Goal: Task Accomplishment & Management: Complete application form

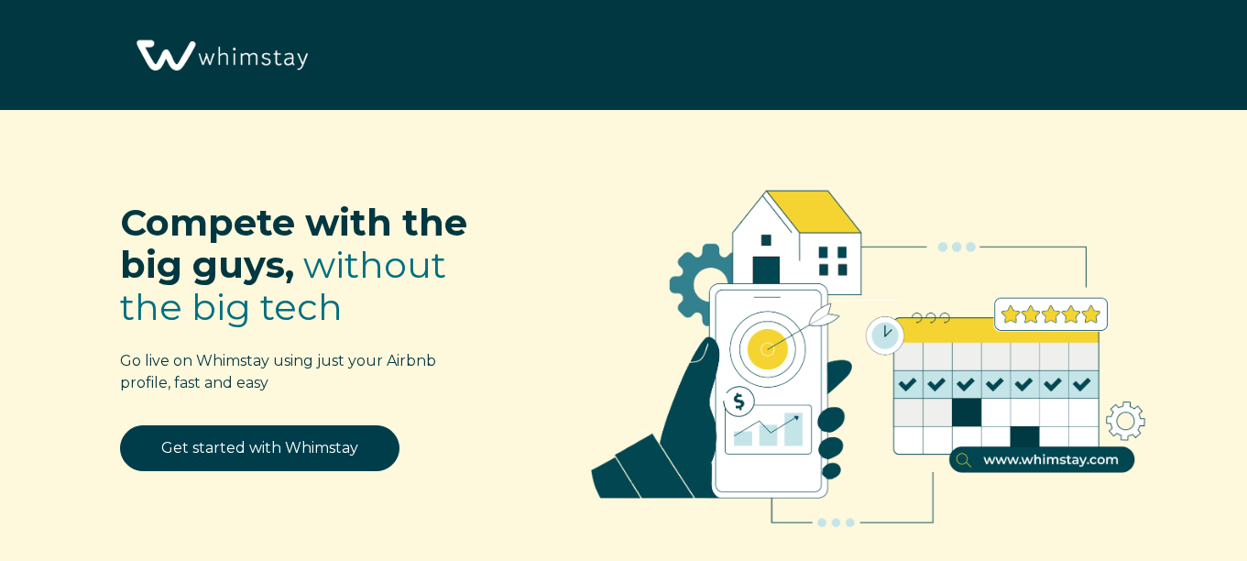
select select "US"
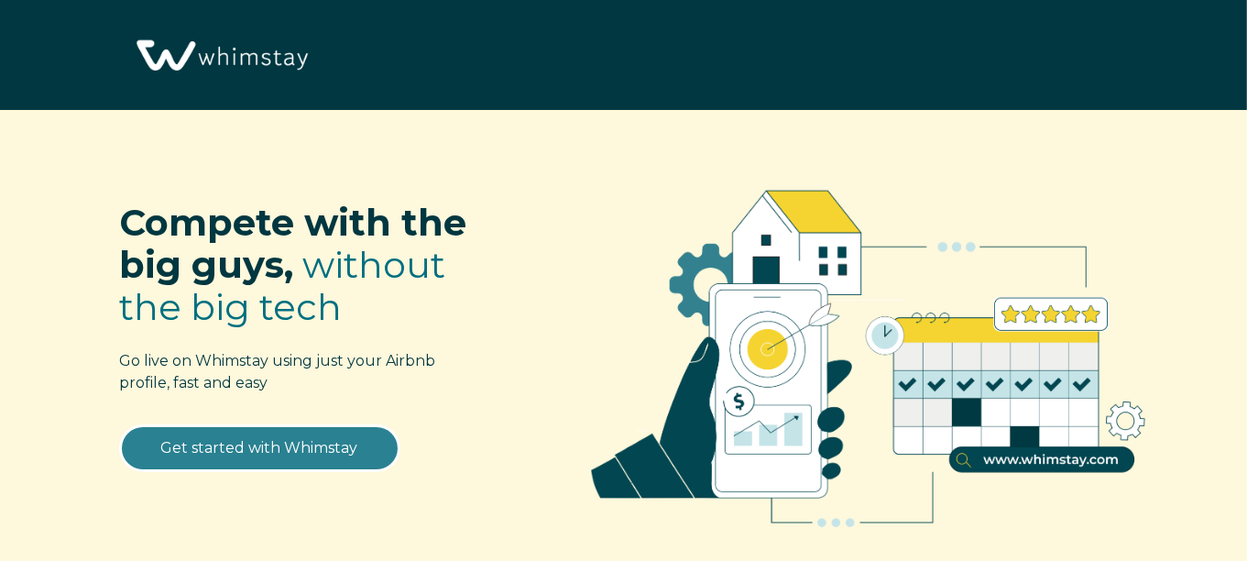
click at [227, 460] on link "Get started with Whimstay" at bounding box center [259, 448] width 279 height 46
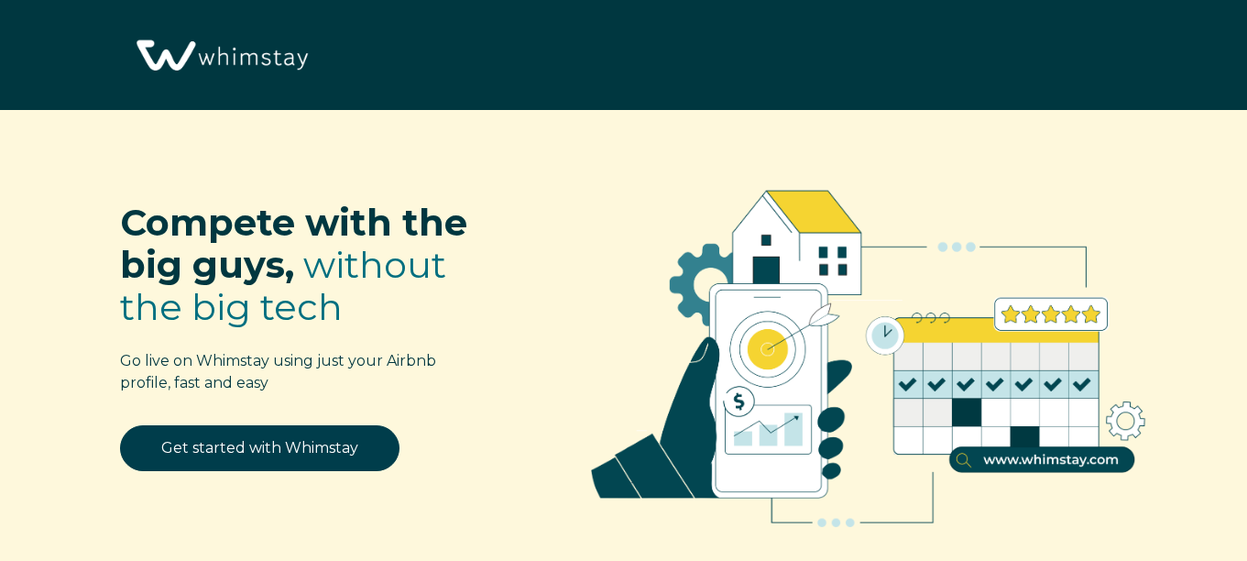
scroll to position [2169, 0]
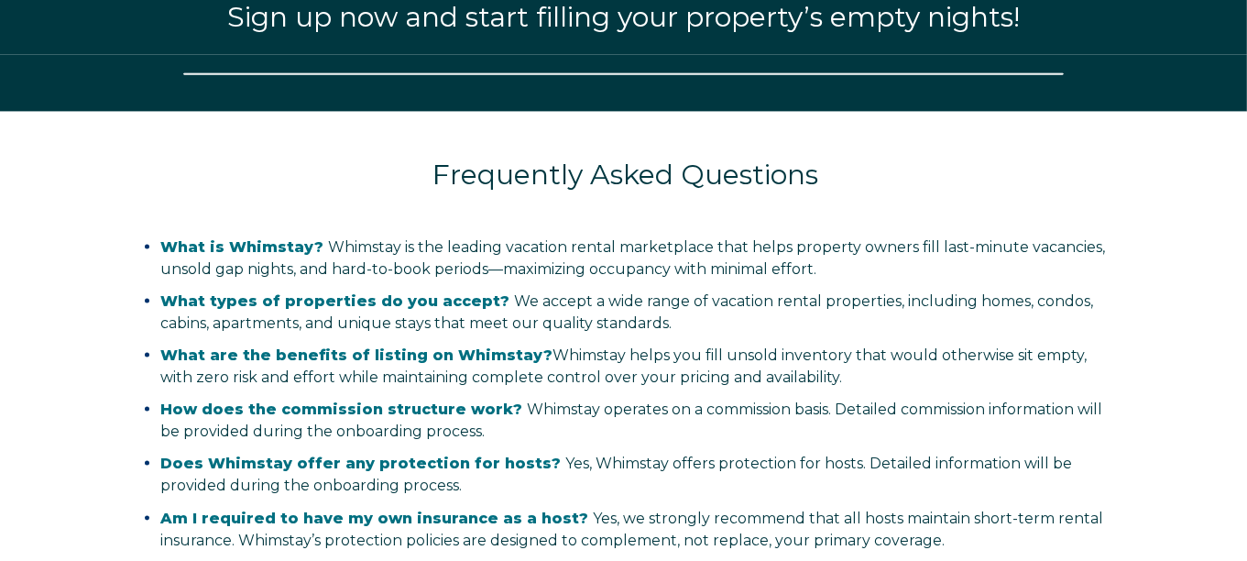
select select "US"
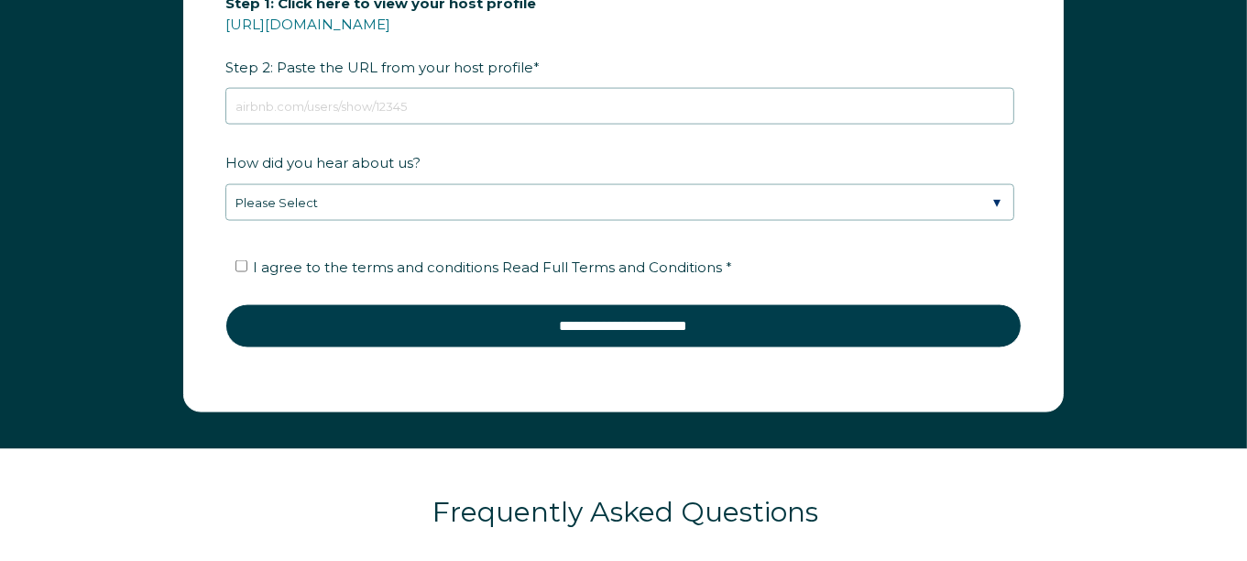
scroll to position [2111, 0]
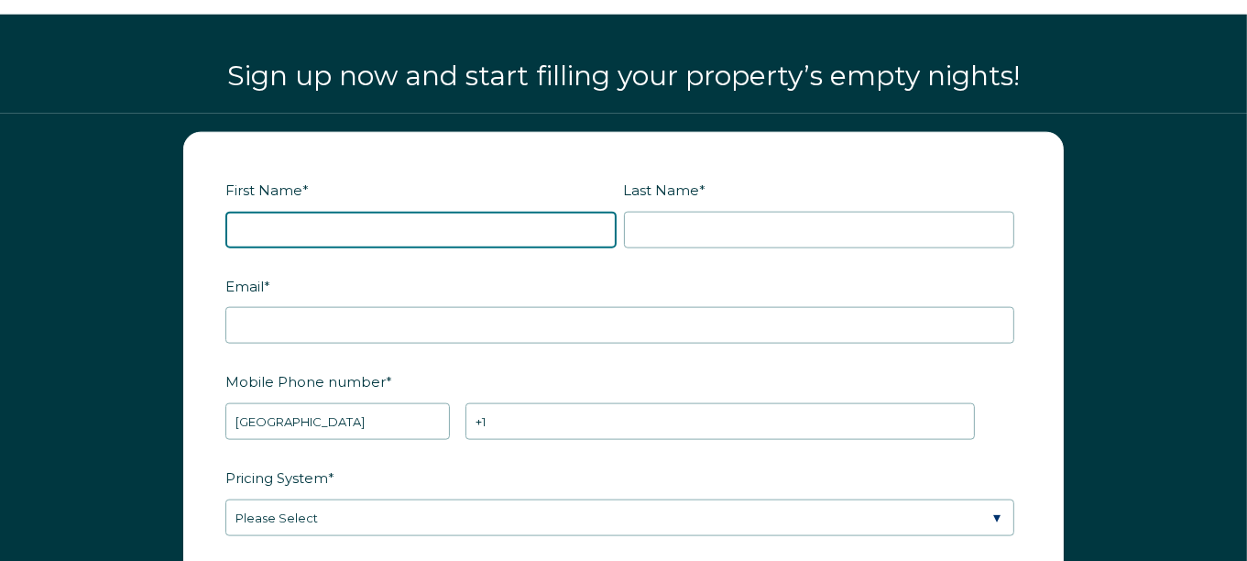
click at [398, 217] on input "First Name *" at bounding box center [420, 230] width 391 height 37
type input "[PERSON_NAME]"
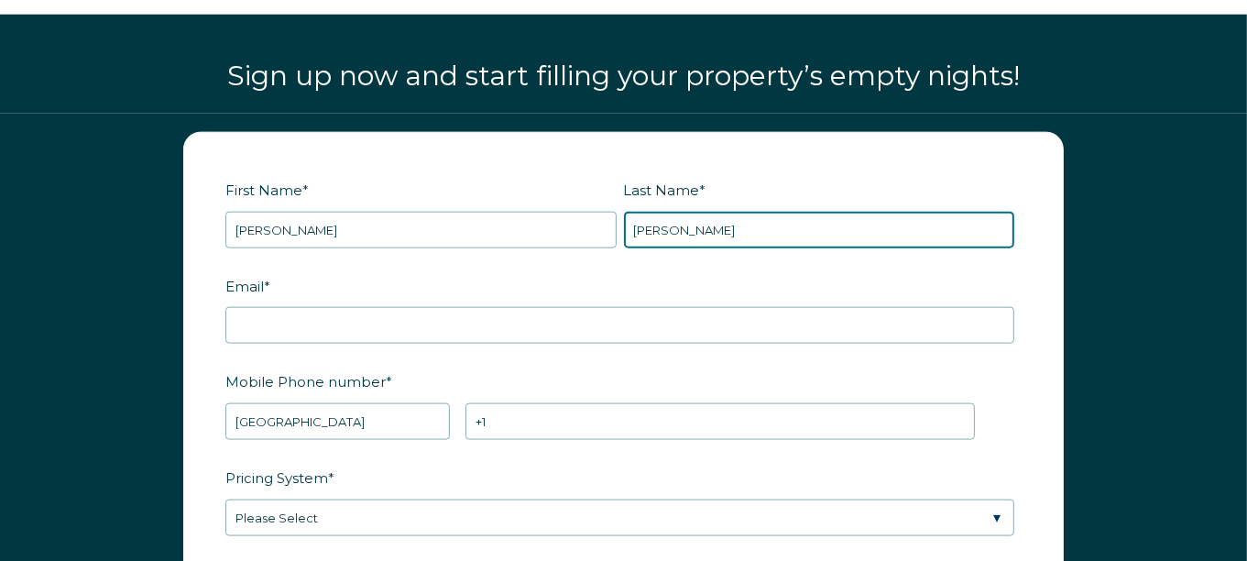
type input "[PERSON_NAME]"
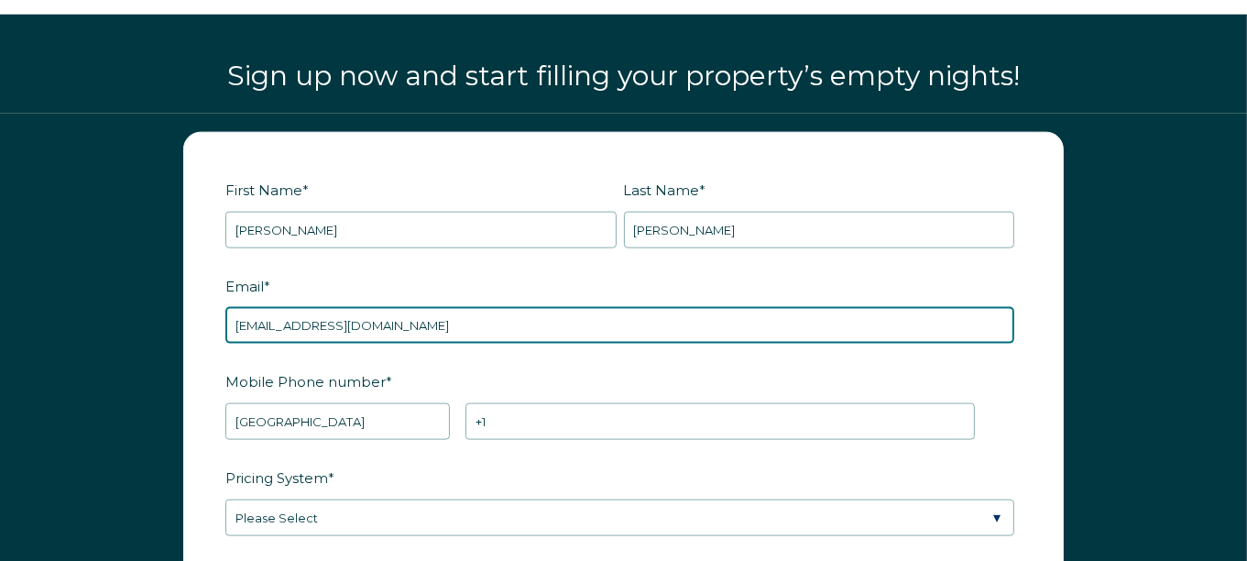
type input "[EMAIL_ADDRESS][DOMAIN_NAME]"
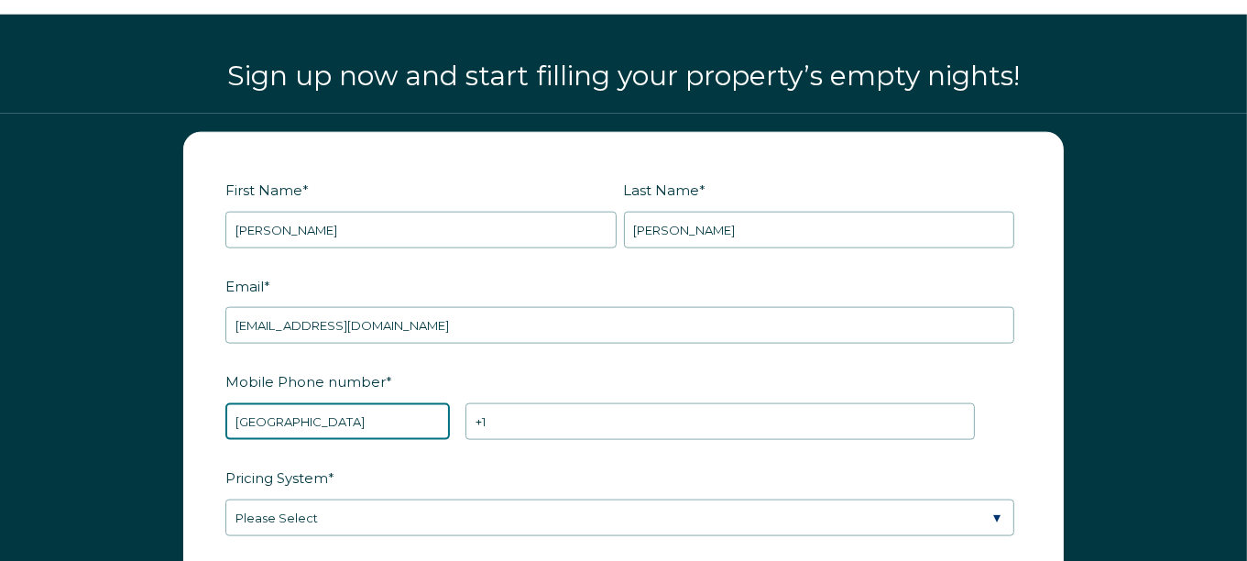
click at [369, 416] on select "* Afghanistan (‫افغانستان‬‎) Albania (Shqipëri) Algeria (‫الجزائر‬‎) American S…" at bounding box center [337, 421] width 224 height 37
click at [366, 416] on select "* Afghanistan (‫افغانستان‬‎) Albania (Shqipëri) Algeria (‫الجزائر‬‎) American S…" at bounding box center [337, 421] width 224 height 37
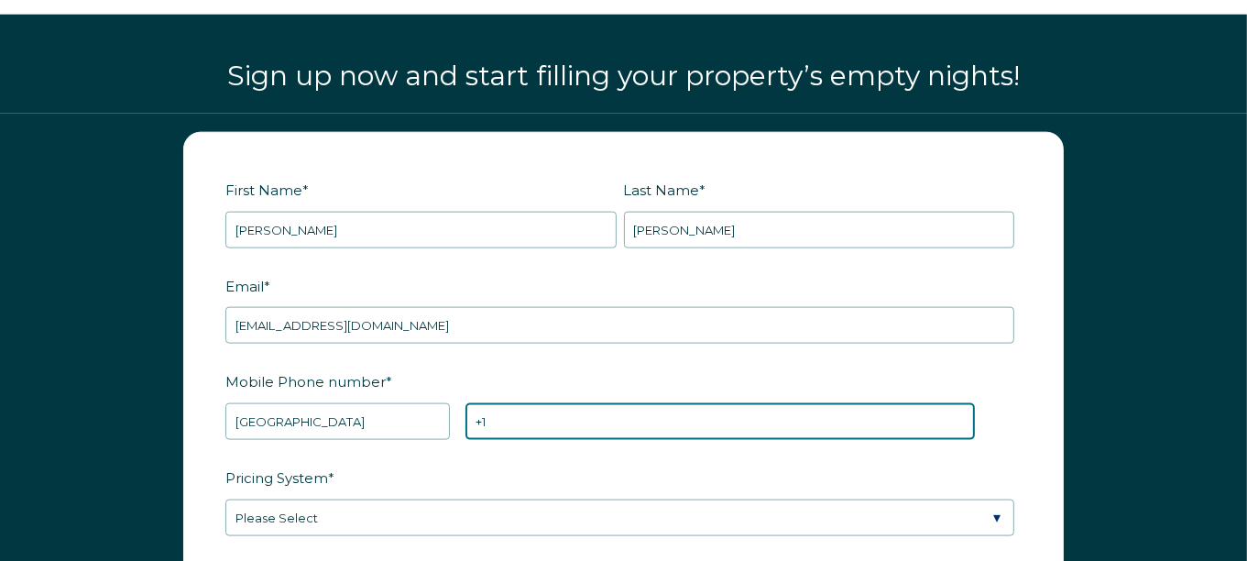
click at [495, 414] on input "+1" at bounding box center [719, 421] width 509 height 37
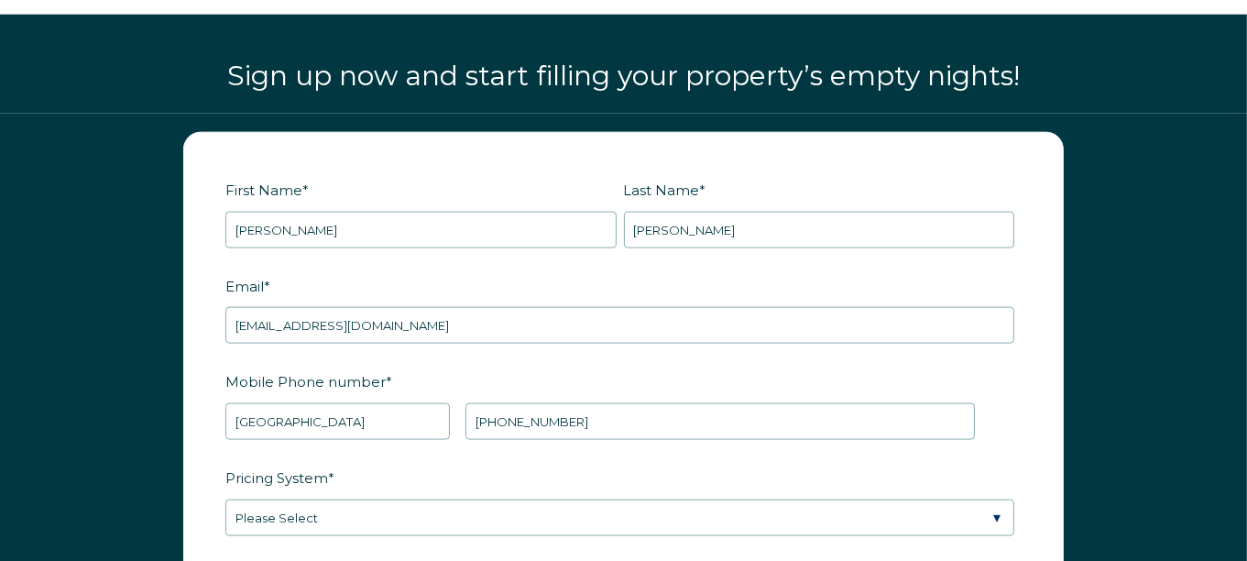
click at [482, 444] on fieldset "Mobile Phone number * * Afghanistan (‫افغانستان‬‎) Albania (Shqipëri) Algeria (…" at bounding box center [623, 414] width 796 height 96
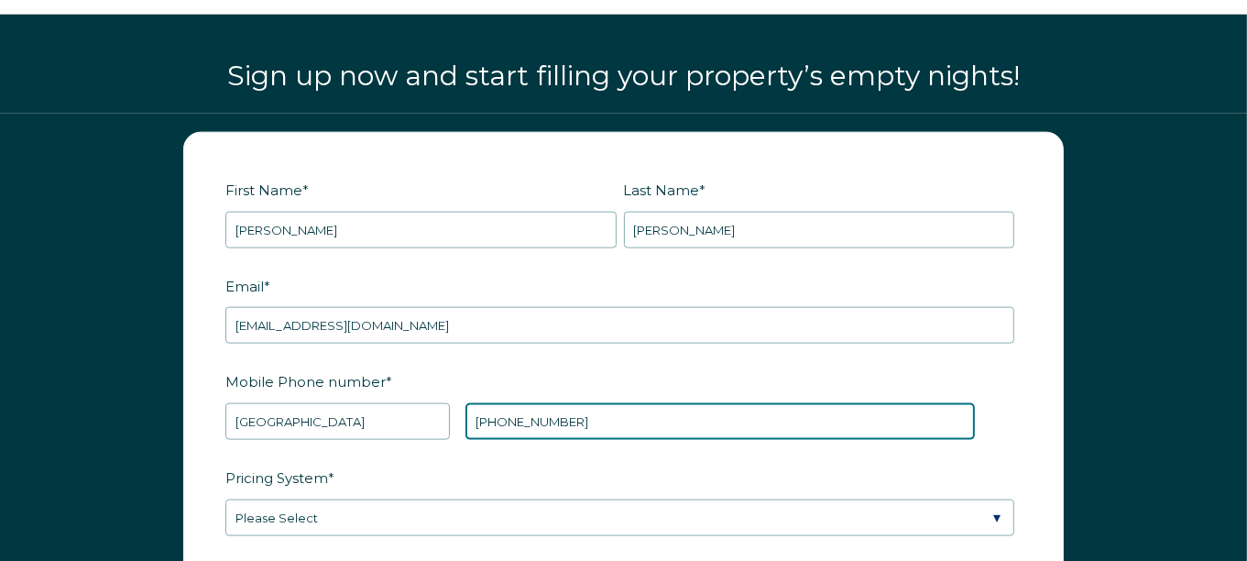
click at [487, 419] on input "[PHONE_NUMBER]" at bounding box center [719, 421] width 509 height 37
type input "[PHONE_NUMBER]"
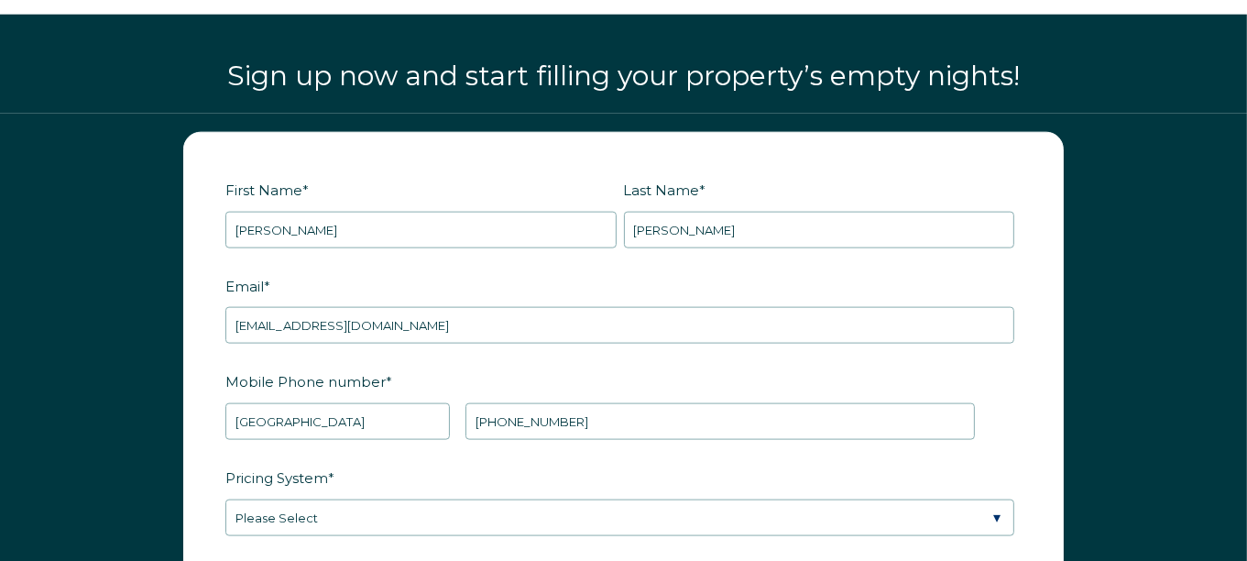
click at [495, 462] on label "Pricing System *" at bounding box center [623, 478] width 796 height 32
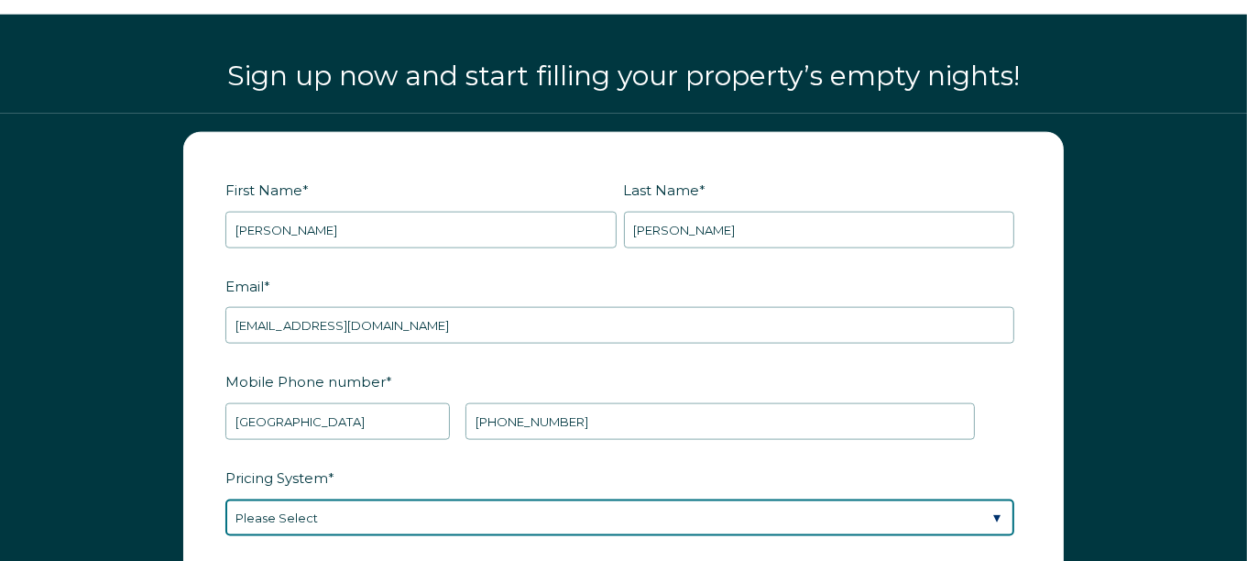
click at [495, 499] on select "Please Select Manual Airbnb Smart Pricing PriceLabs Wheelhouse Beyond Pricing 3…" at bounding box center [619, 517] width 789 height 37
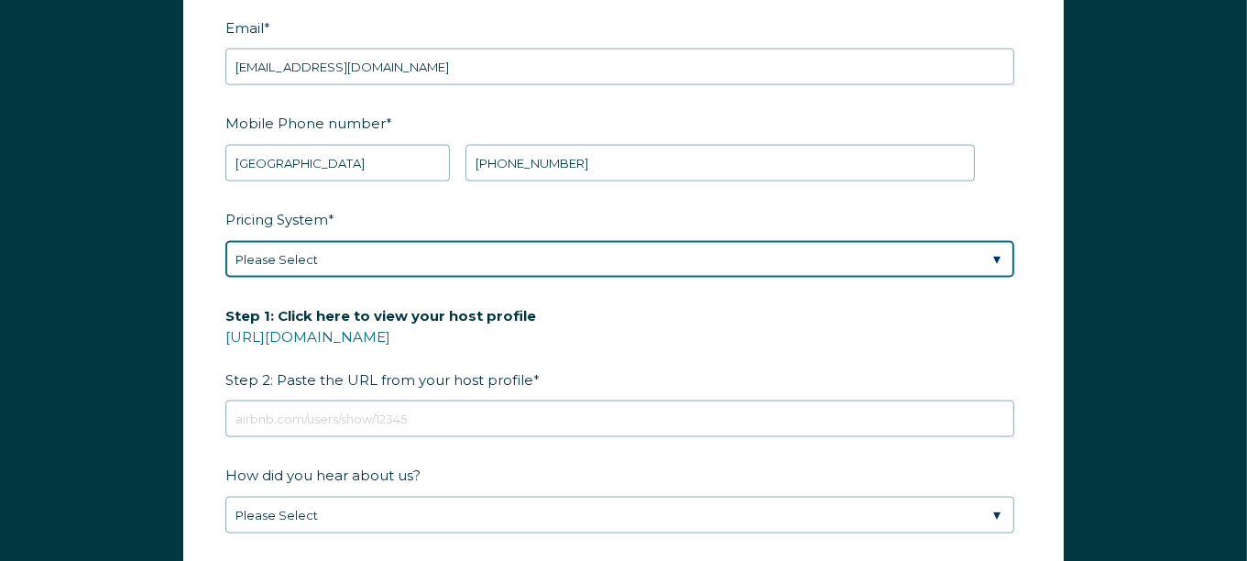
scroll to position [2390, 0]
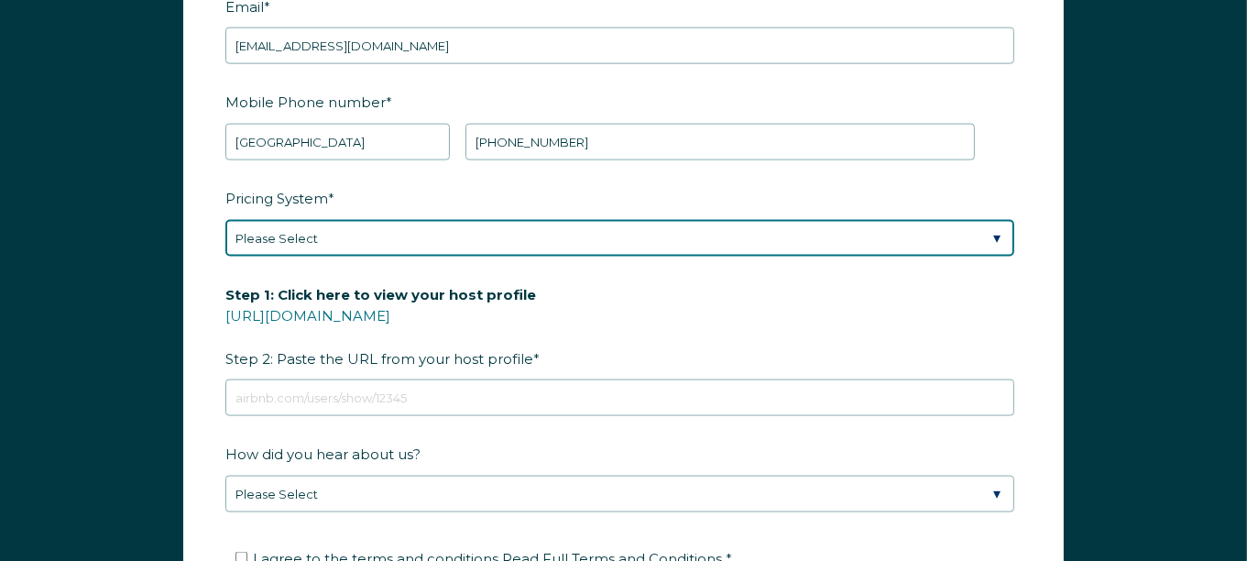
click at [1006, 235] on select "Please Select Manual Airbnb Smart Pricing PriceLabs Wheelhouse Beyond Pricing 3…" at bounding box center [619, 238] width 789 height 37
select select "Manual"
click at [225, 220] on select "Please Select Manual Airbnb Smart Pricing PriceLabs Wheelhouse Beyond Pricing 3…" at bounding box center [619, 238] width 789 height 37
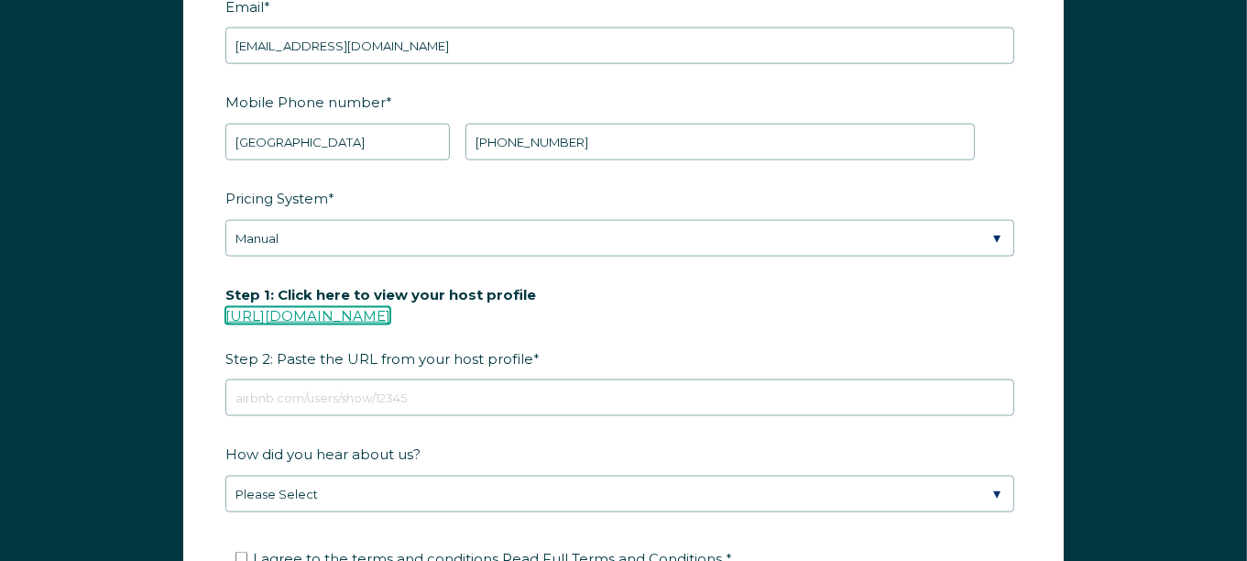
click at [390, 314] on link "[URL][DOMAIN_NAME]" at bounding box center [307, 315] width 165 height 17
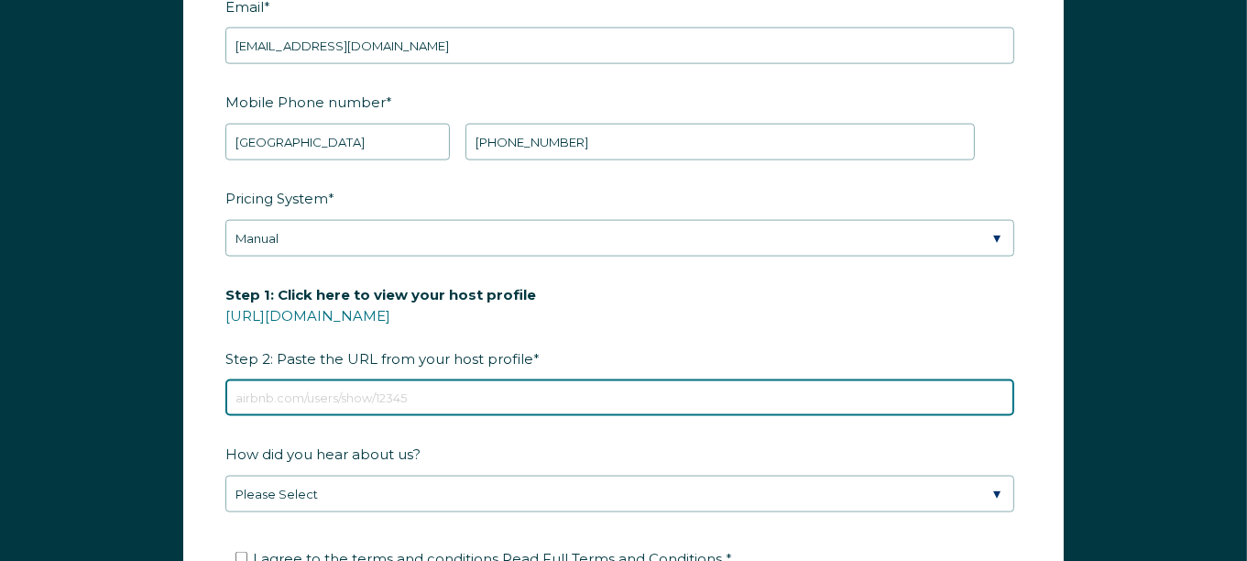
click at [444, 390] on input "Step 1: Click here to view your host profile [URL][DOMAIN_NAME] Step 2: Paste t…" at bounding box center [619, 397] width 789 height 37
paste input "[URL][DOMAIN_NAME]"
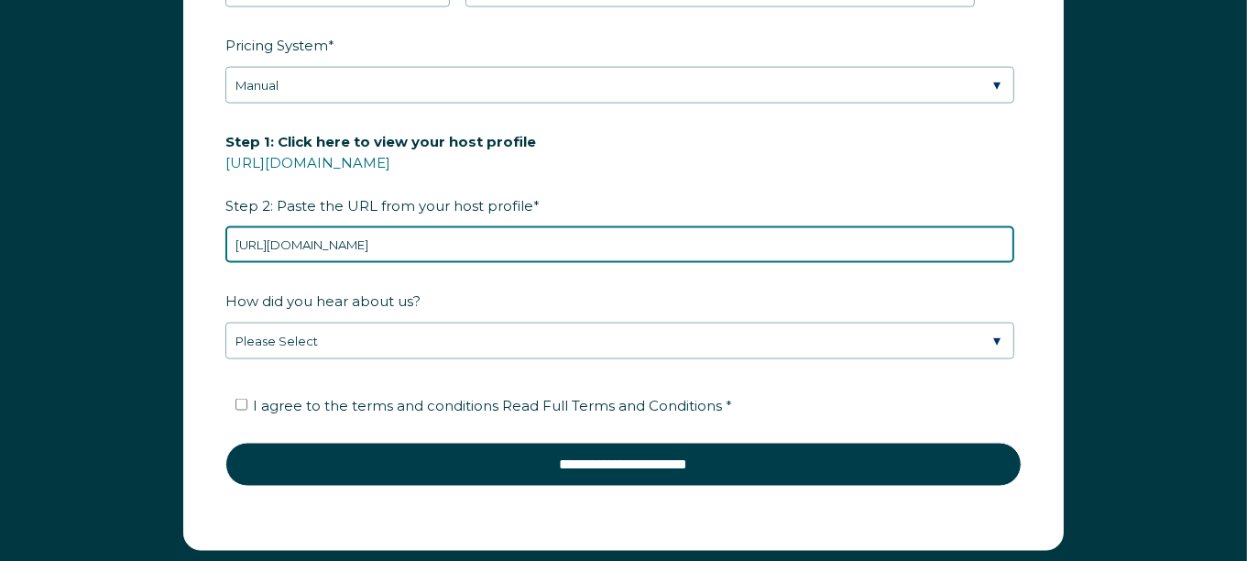
scroll to position [2606, 0]
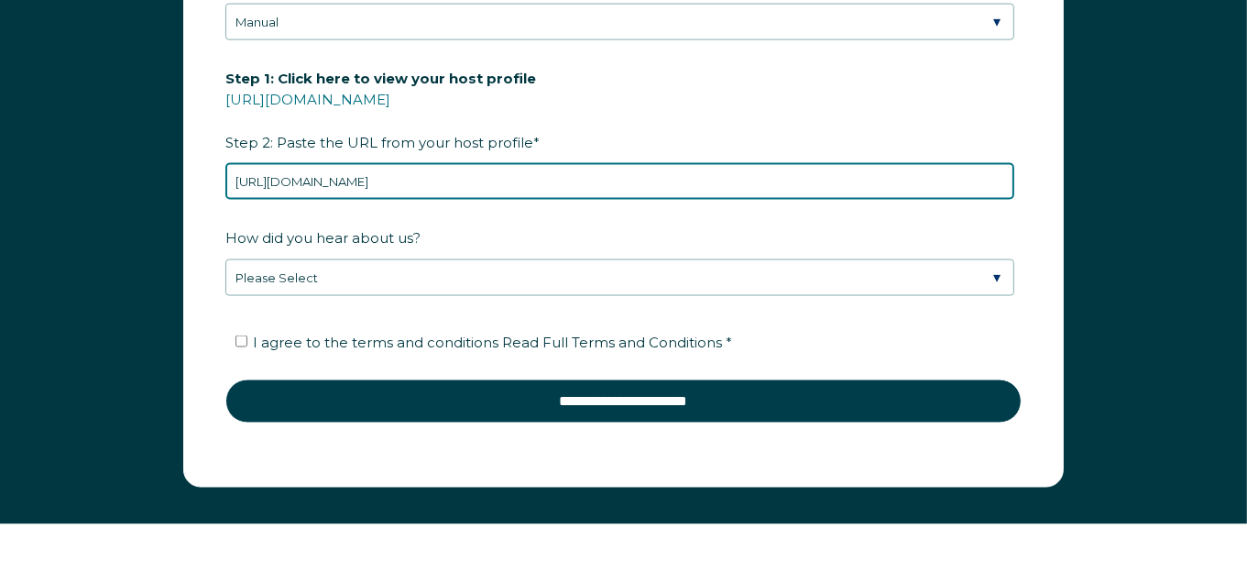
type input "[URL][DOMAIN_NAME]"
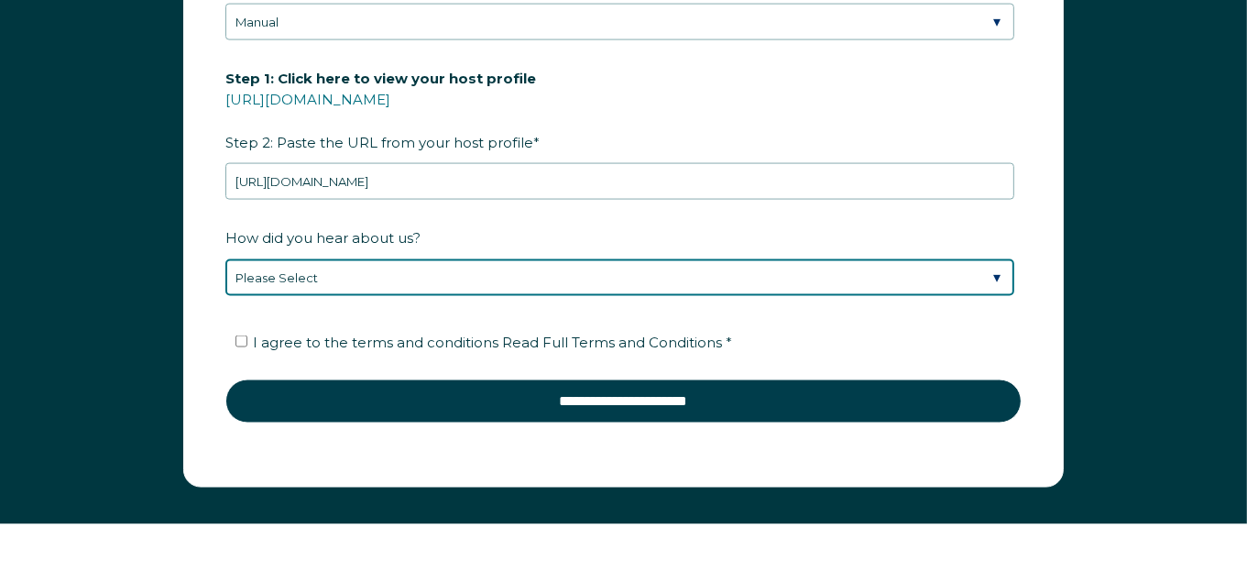
click at [936, 267] on select "Please Select Discovered Whimstay at an event or conference Found Whimstay thro…" at bounding box center [619, 277] width 789 height 37
select select "Other"
click at [225, 259] on select "Please Select Discovered Whimstay at an event or conference Found Whimstay thro…" at bounding box center [619, 277] width 789 height 37
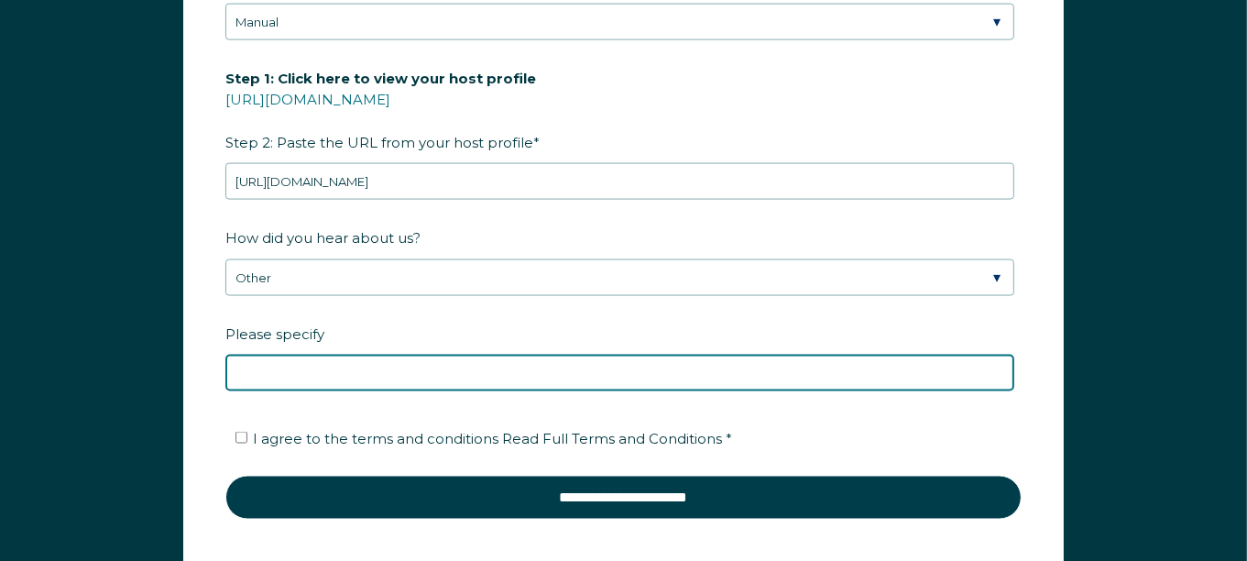
click at [621, 379] on input "Please specify" at bounding box center [619, 373] width 789 height 37
type input "Sean R Airbnb automated on youtube"
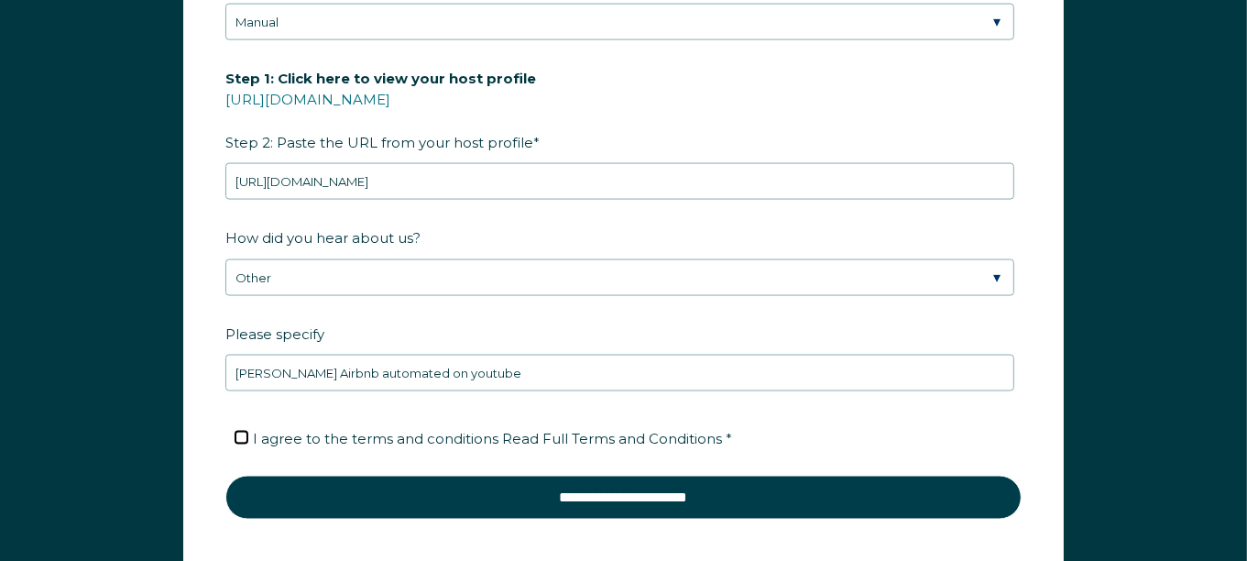
click at [242, 433] on input "I agree to the terms and conditions Read Full Terms and Conditions *" at bounding box center [241, 437] width 12 height 12
checkbox input "true"
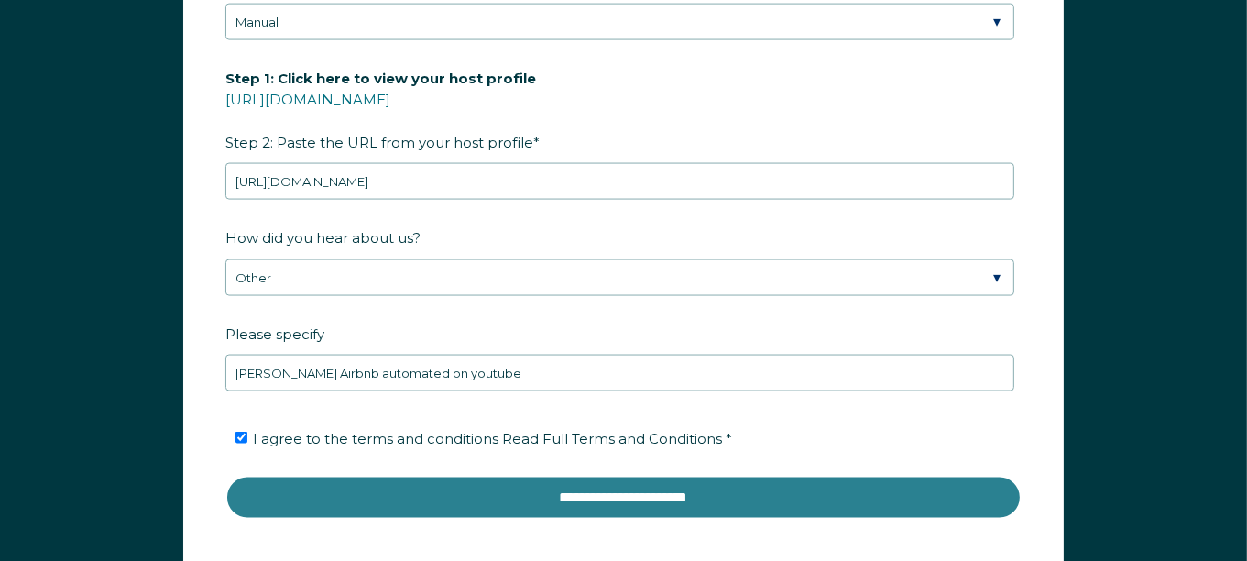
click at [577, 484] on input "**********" at bounding box center [623, 497] width 796 height 44
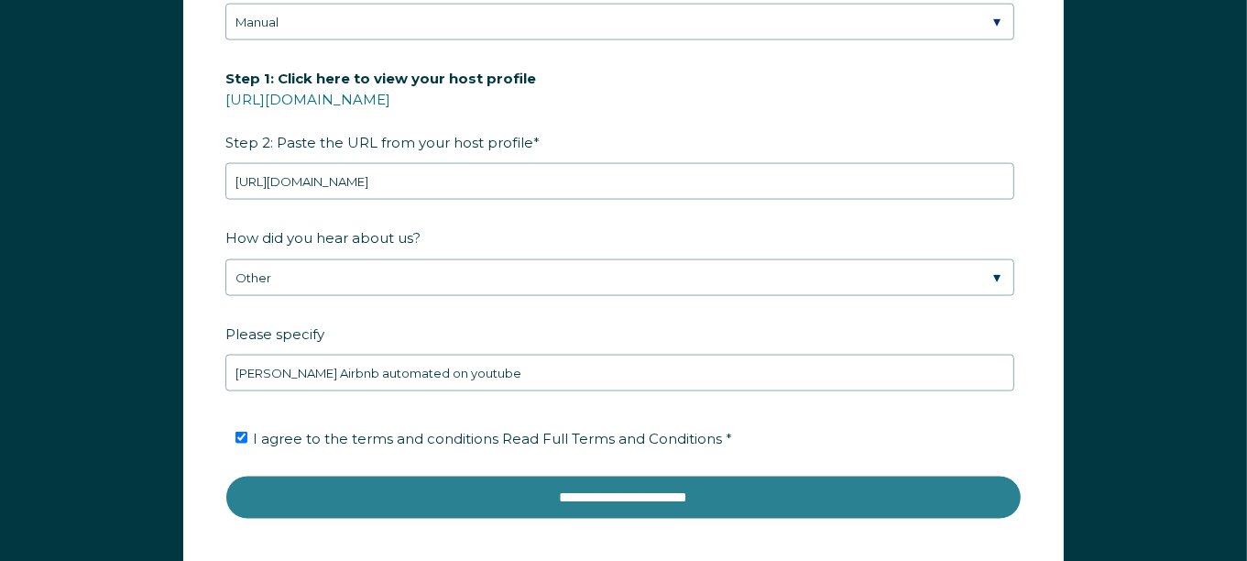
scroll to position [2614, 0]
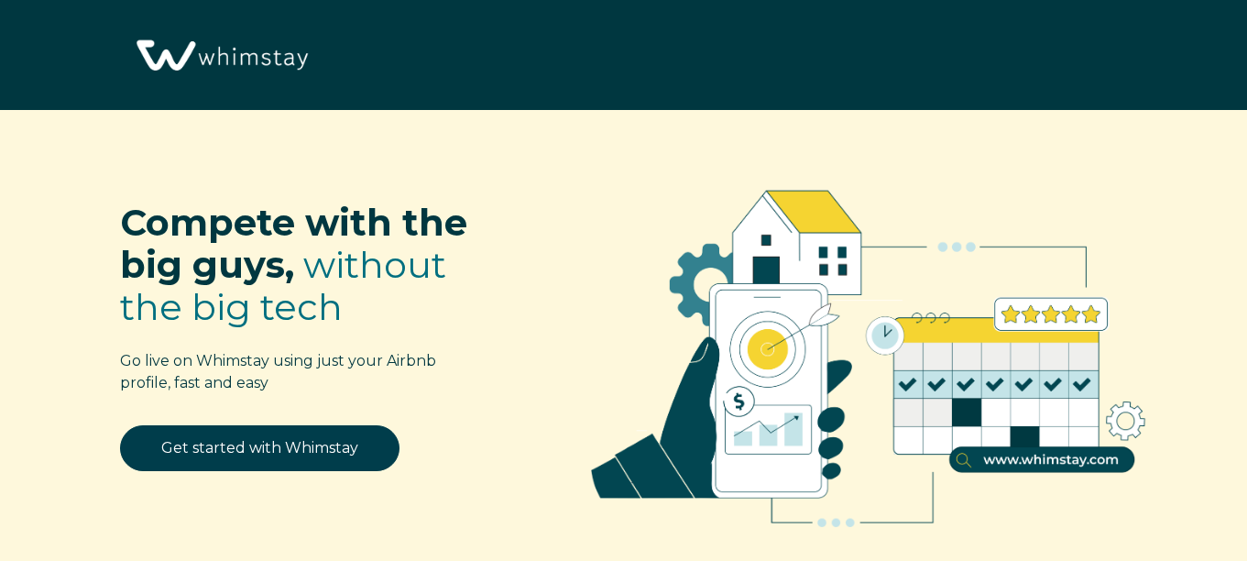
select select "US"
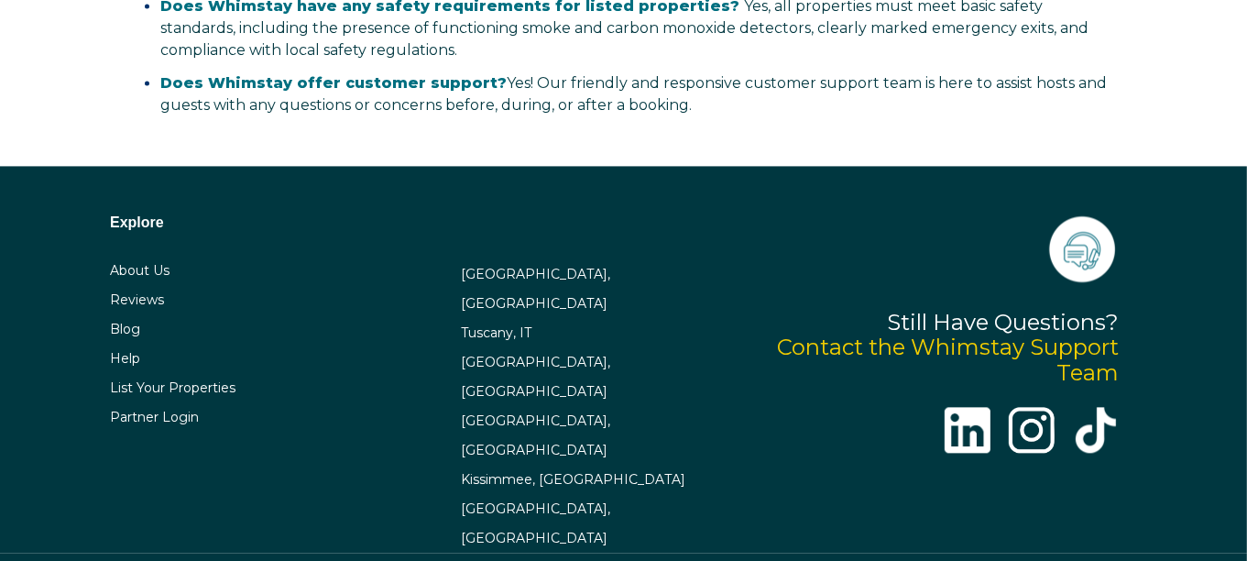
scroll to position [3629, 0]
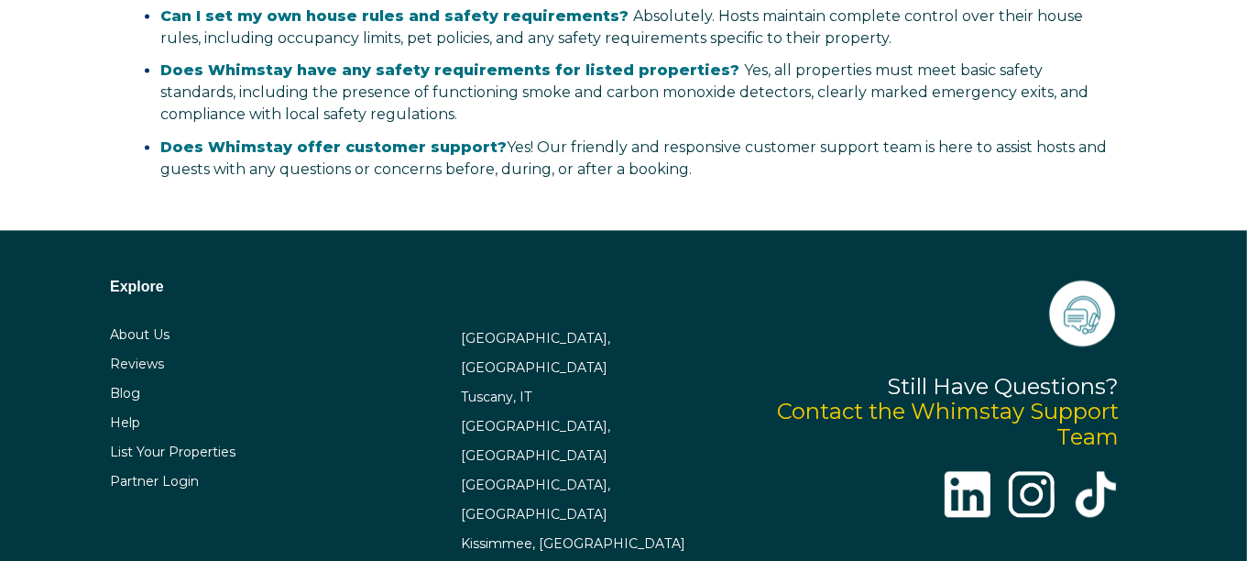
click at [1096, 311] on img at bounding box center [1081, 312] width 73 height 73
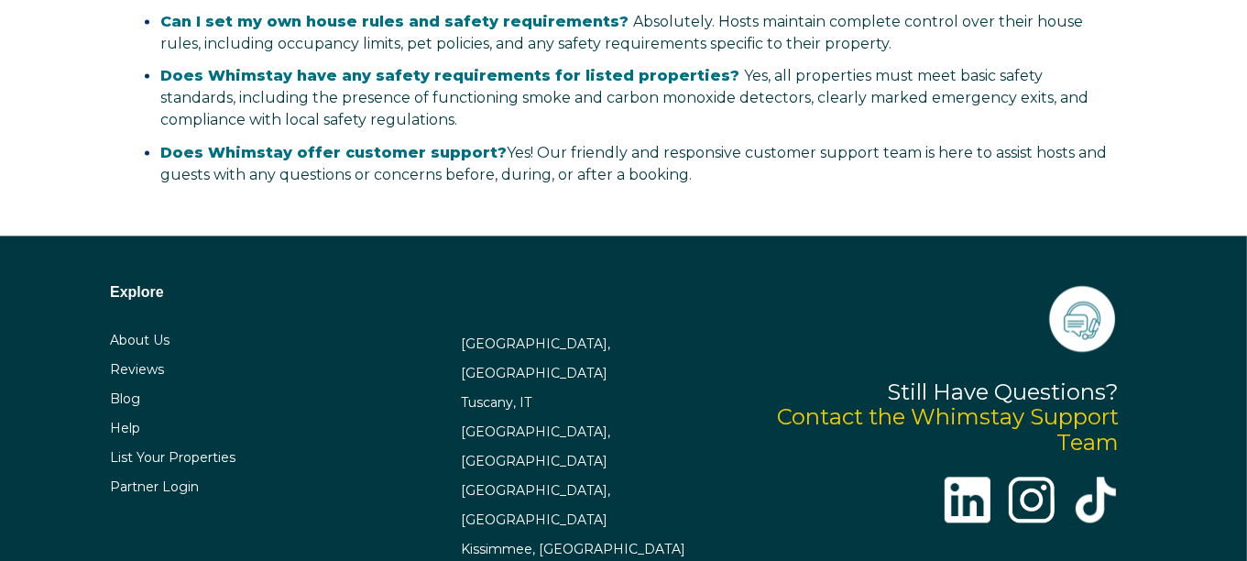
scroll to position [3665, 0]
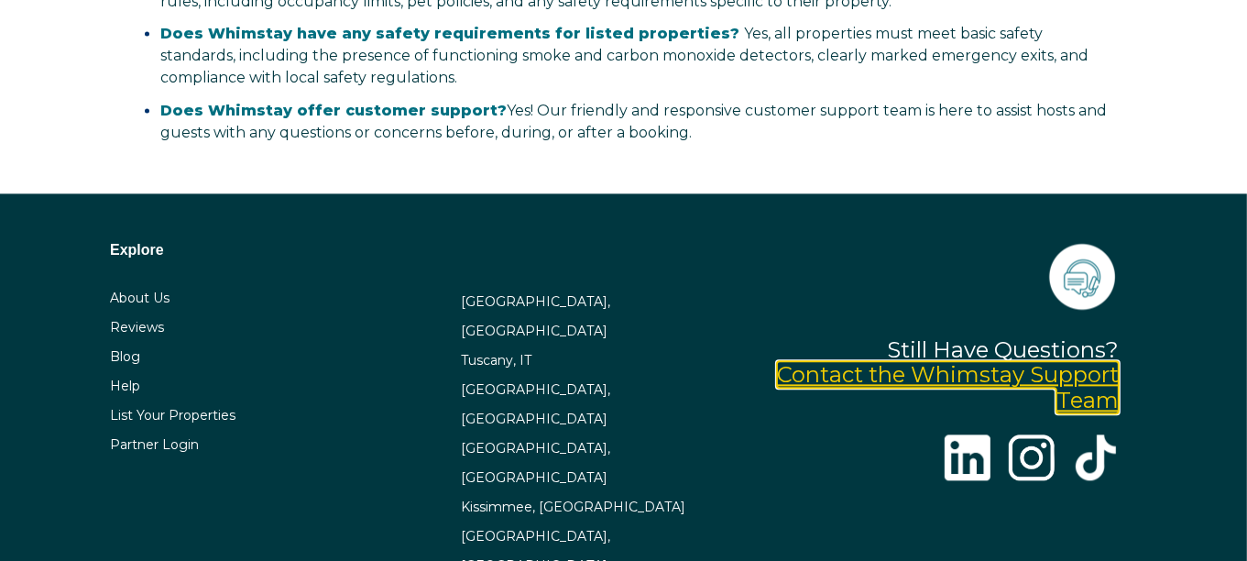
click at [980, 361] on link "Contact the Whimstay Support Team" at bounding box center [948, 387] width 342 height 52
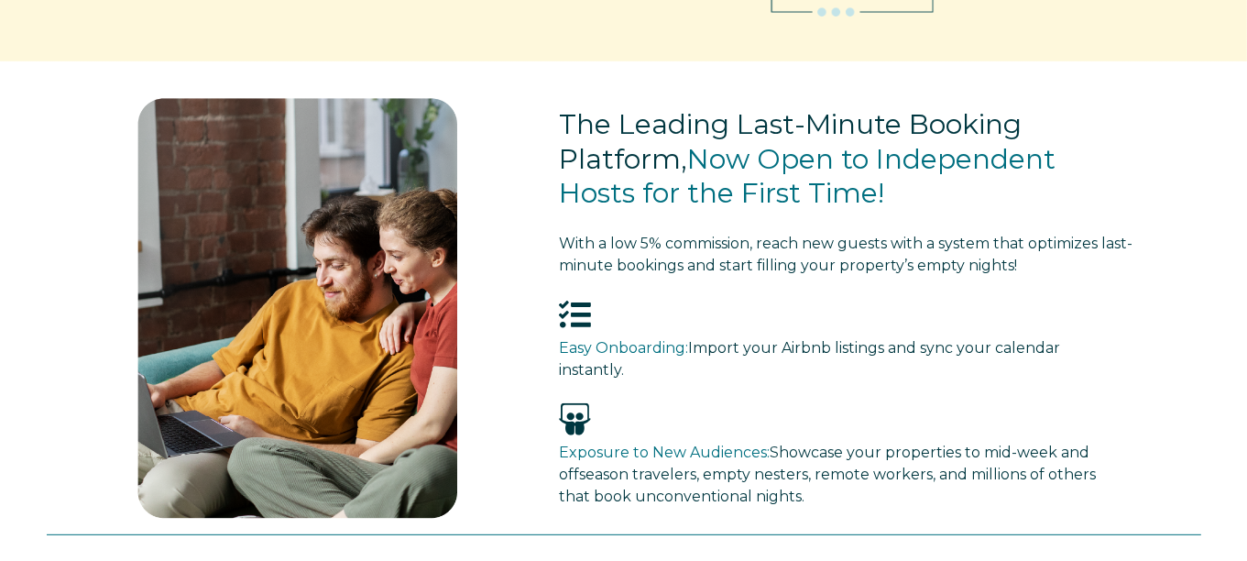
scroll to position [0, 0]
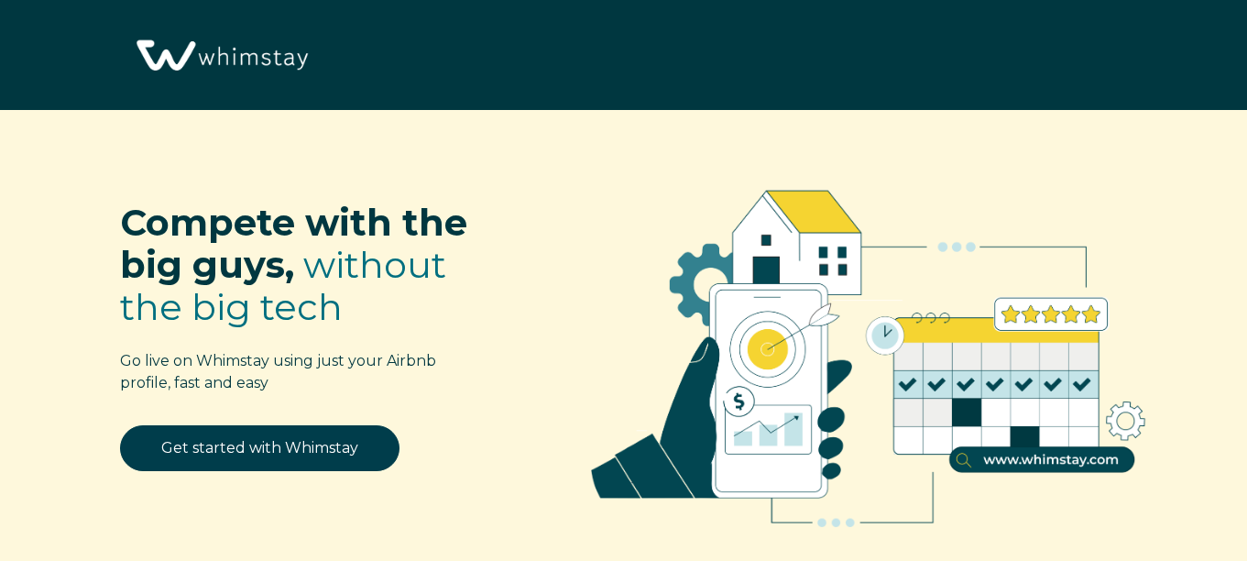
select select "US"
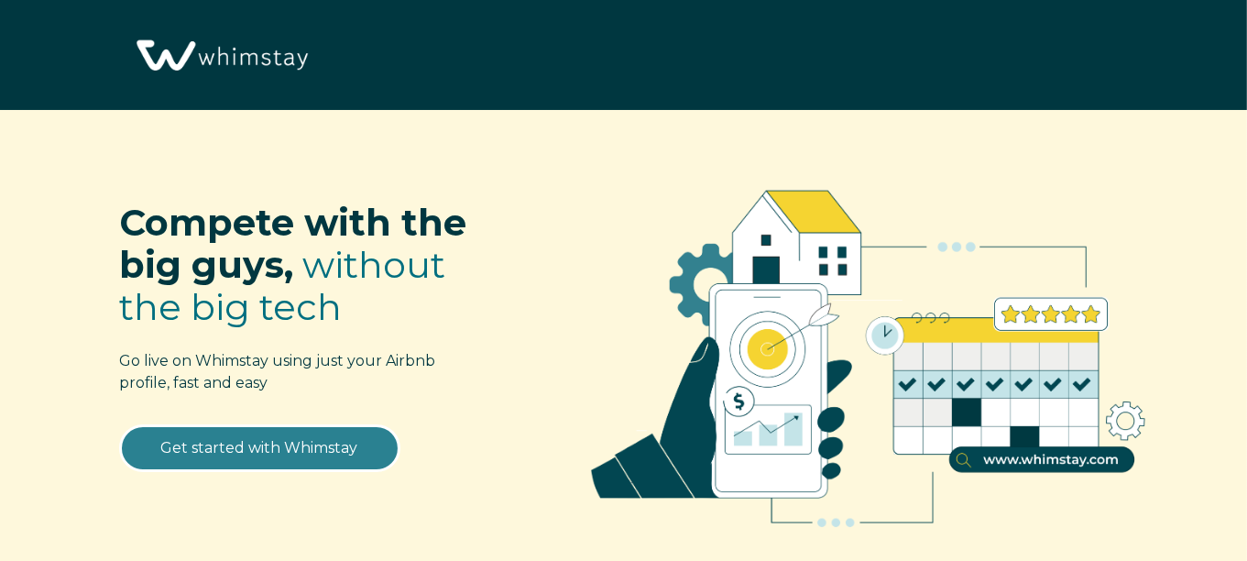
click at [272, 460] on link "Get started with Whimstay" at bounding box center [259, 448] width 279 height 46
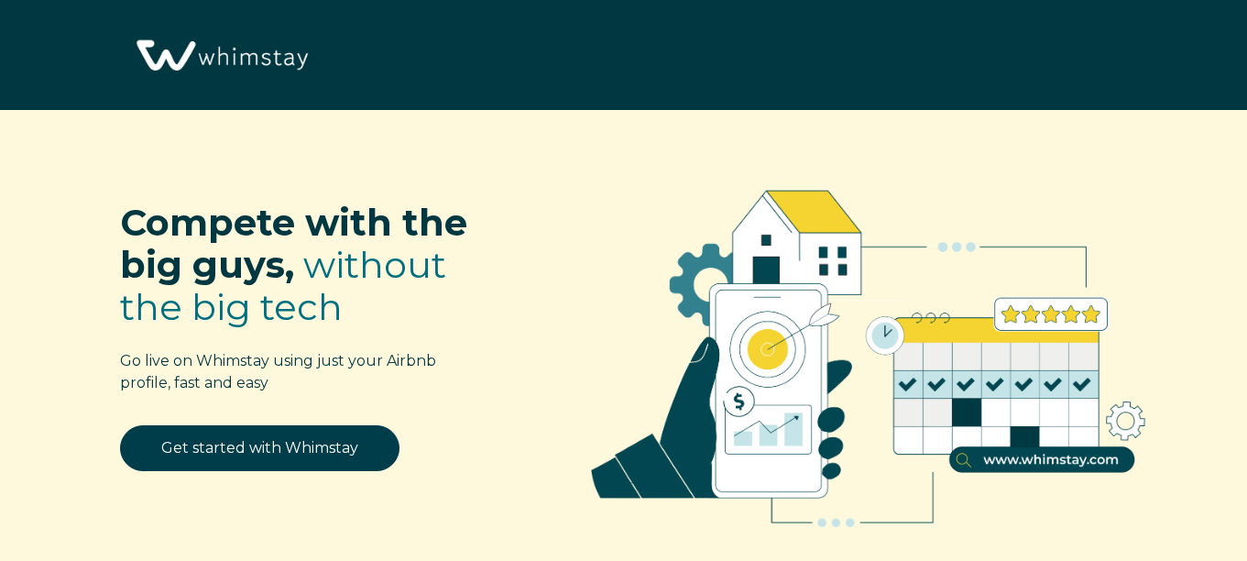
select select "US"
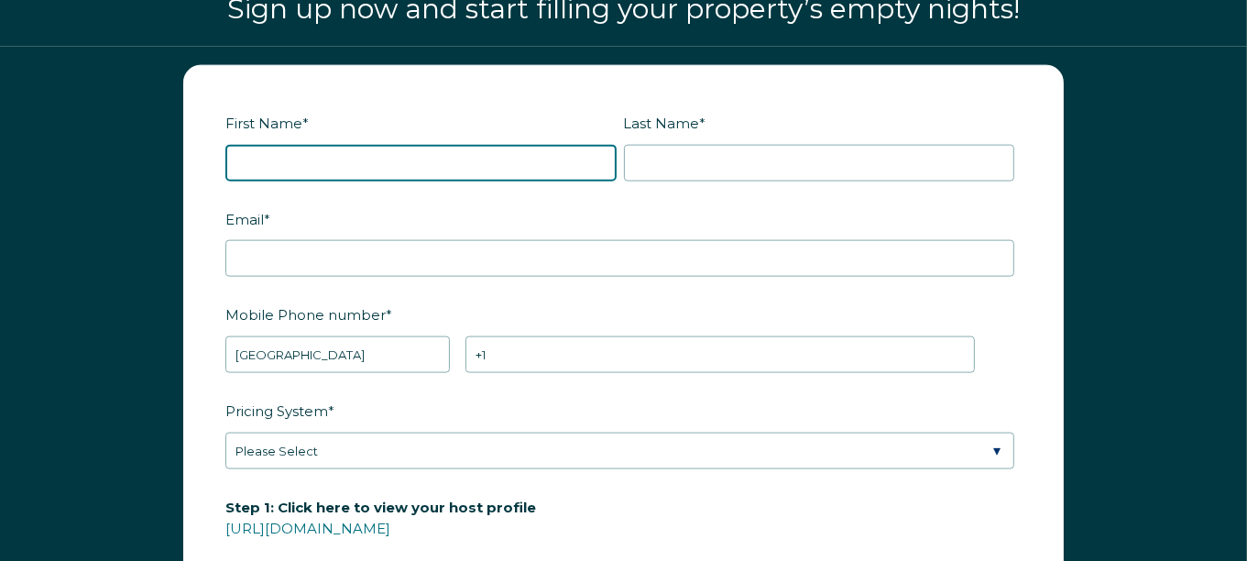
click at [534, 164] on input "First Name *" at bounding box center [420, 163] width 391 height 37
type input "[PERSON_NAME]"
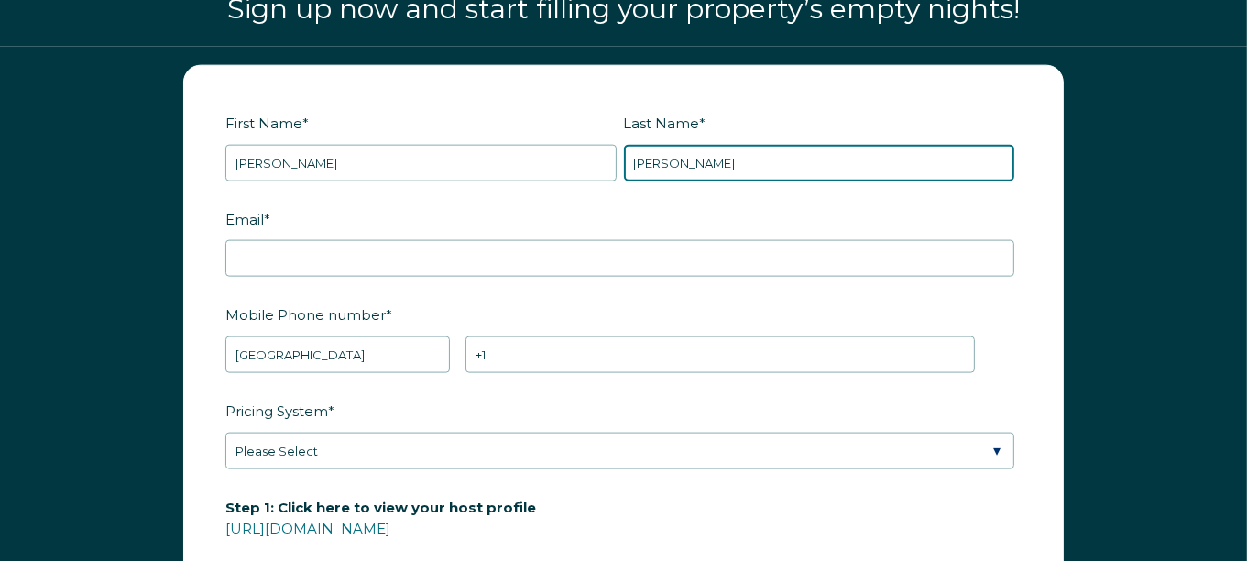
type input "[PERSON_NAME]"
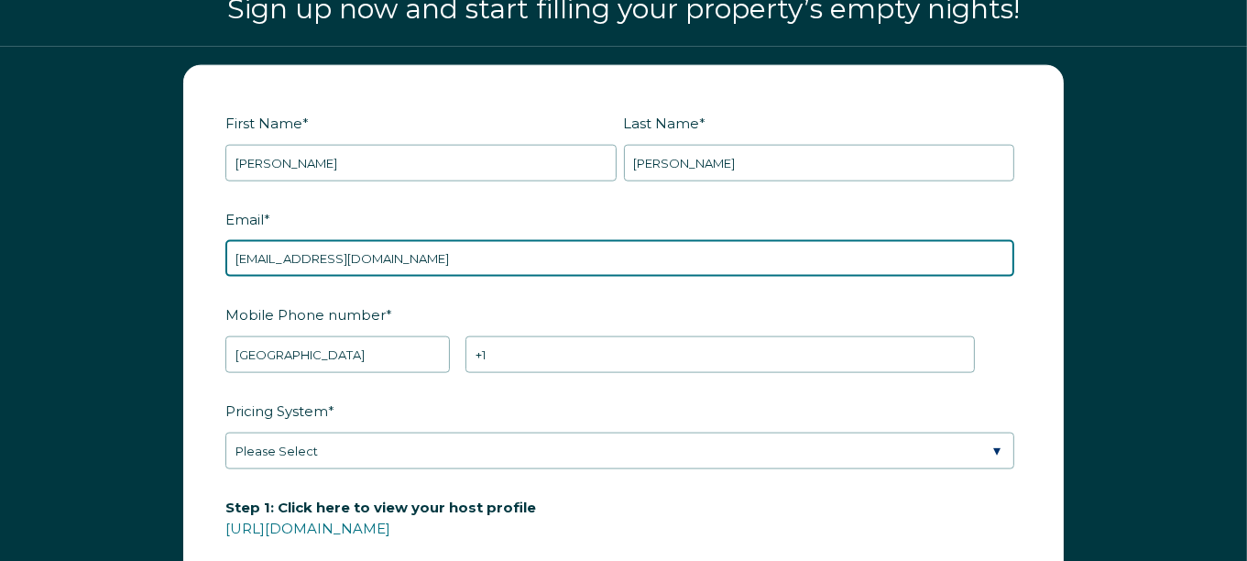
type input "[EMAIL_ADDRESS][DOMAIN_NAME]"
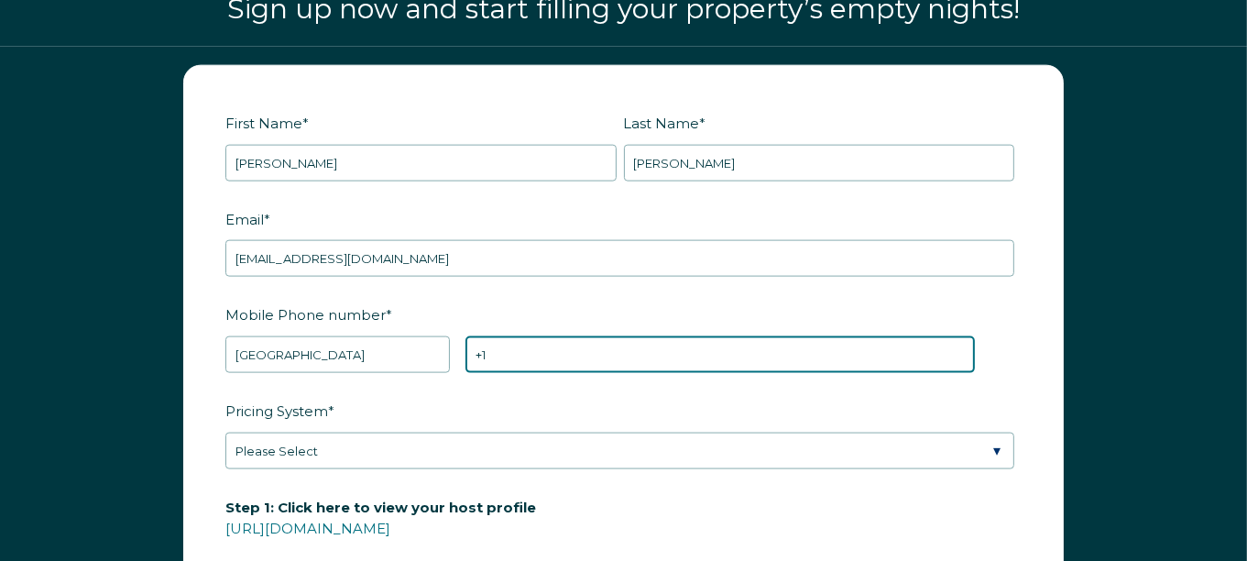
click at [586, 351] on input "+1" at bounding box center [719, 354] width 509 height 37
type input "[PHONE_NUMBER]"
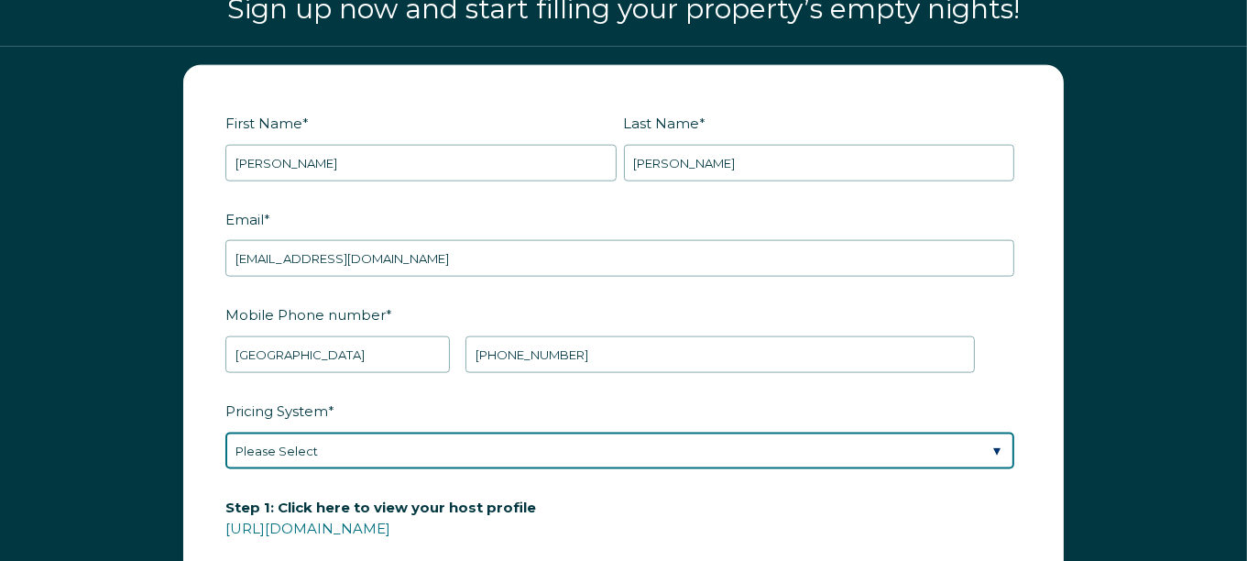
click at [584, 449] on select "Please Select Manual Airbnb Smart Pricing PriceLabs Wheelhouse Beyond Pricing 3…" at bounding box center [619, 450] width 789 height 37
select select "Manual"
click at [225, 432] on select "Please Select Manual Airbnb Smart Pricing PriceLabs Wheelhouse Beyond Pricing 3…" at bounding box center [619, 450] width 789 height 37
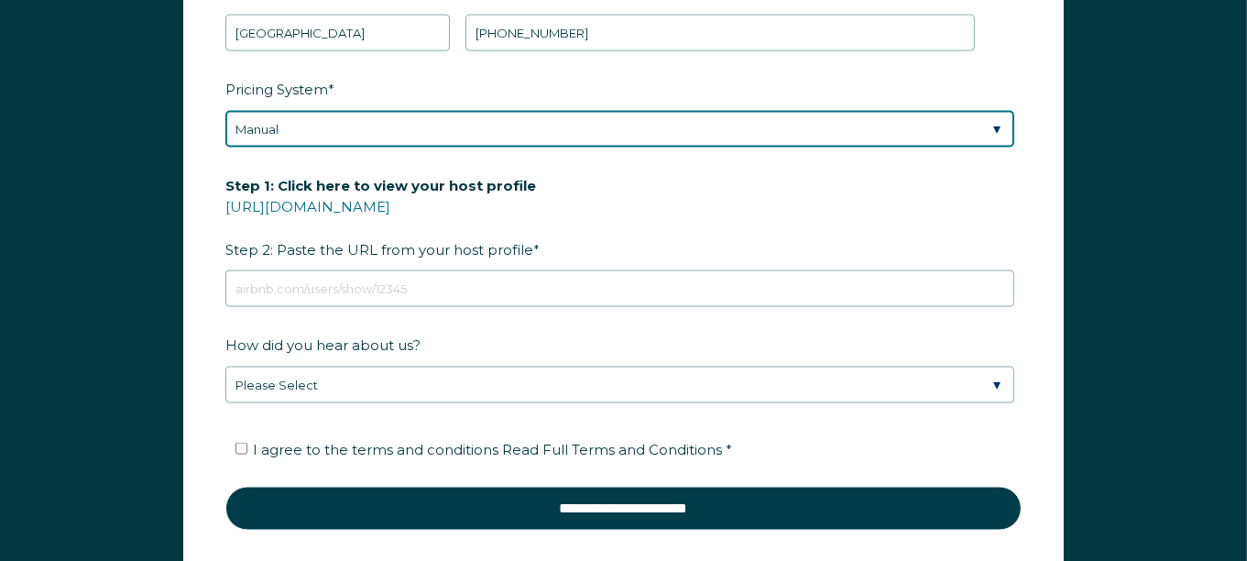
scroll to position [2589, 0]
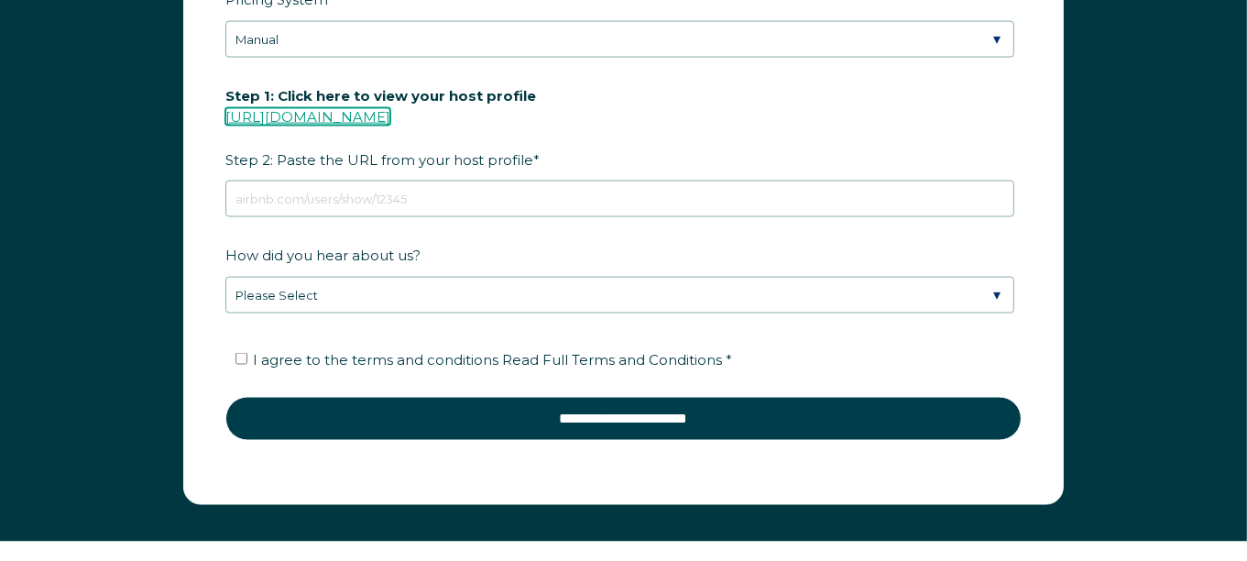
click at [390, 108] on link "[URL][DOMAIN_NAME]" at bounding box center [307, 116] width 165 height 17
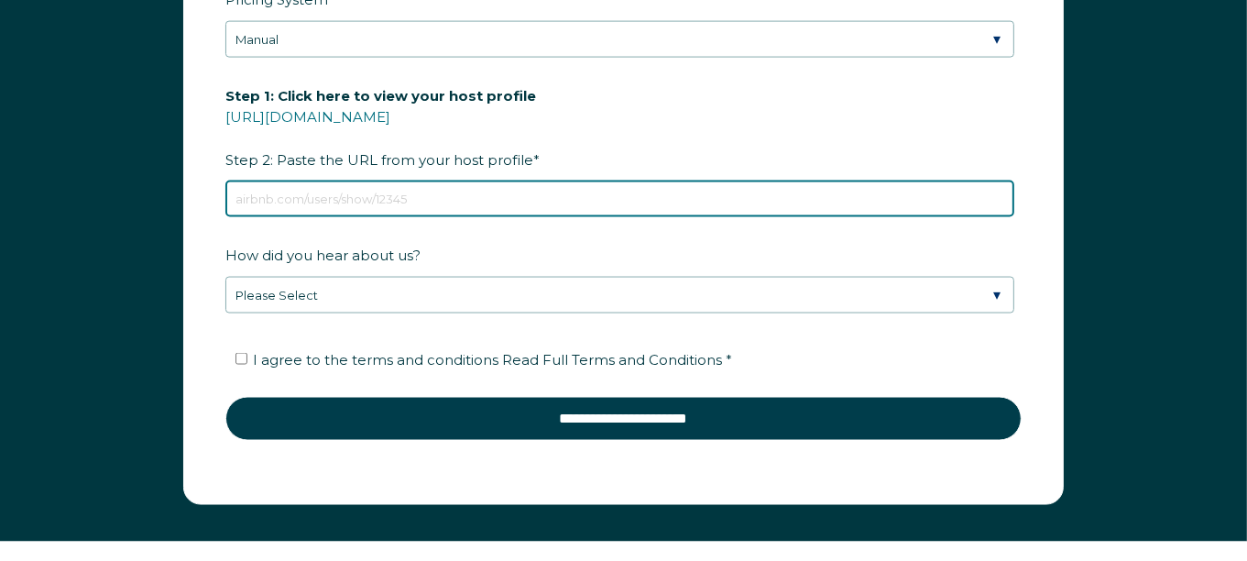
click at [430, 202] on input "Step 1: Click here to view your host profile [URL][DOMAIN_NAME] Step 2: Paste t…" at bounding box center [619, 198] width 789 height 37
paste input "[URL][DOMAIN_NAME]"
type input "[URL][DOMAIN_NAME]"
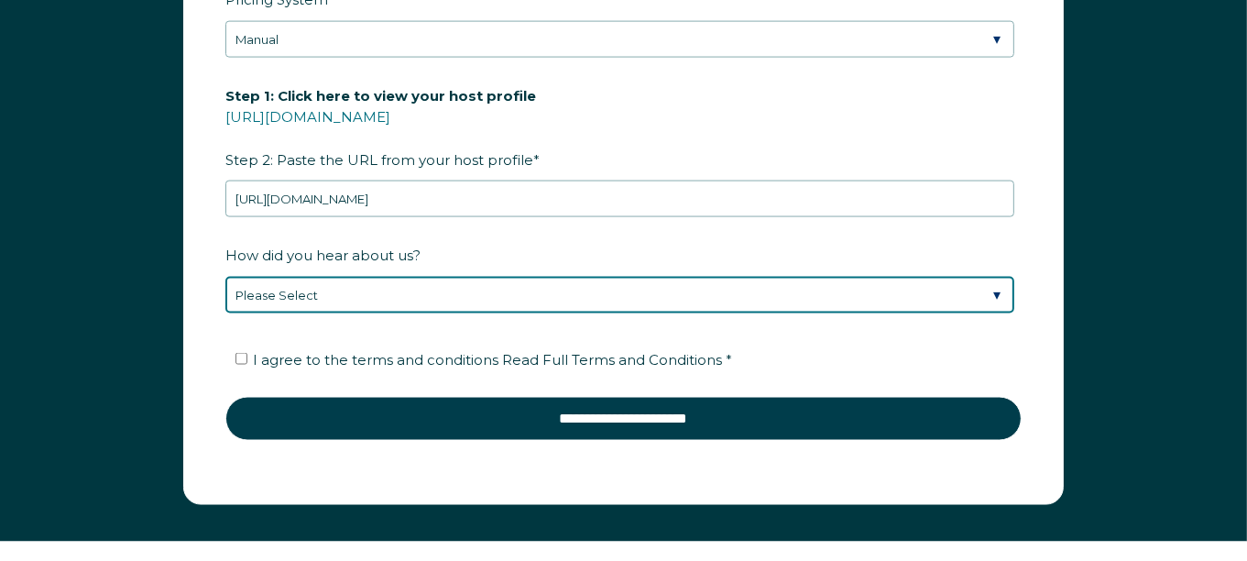
click at [389, 300] on select "Please Select Discovered Whimstay at an event or conference Found Whimstay thro…" at bounding box center [619, 295] width 789 height 37
select select "Podcast"
click at [225, 277] on select "Please Select Discovered Whimstay at an event or conference Found Whimstay thro…" at bounding box center [619, 295] width 789 height 37
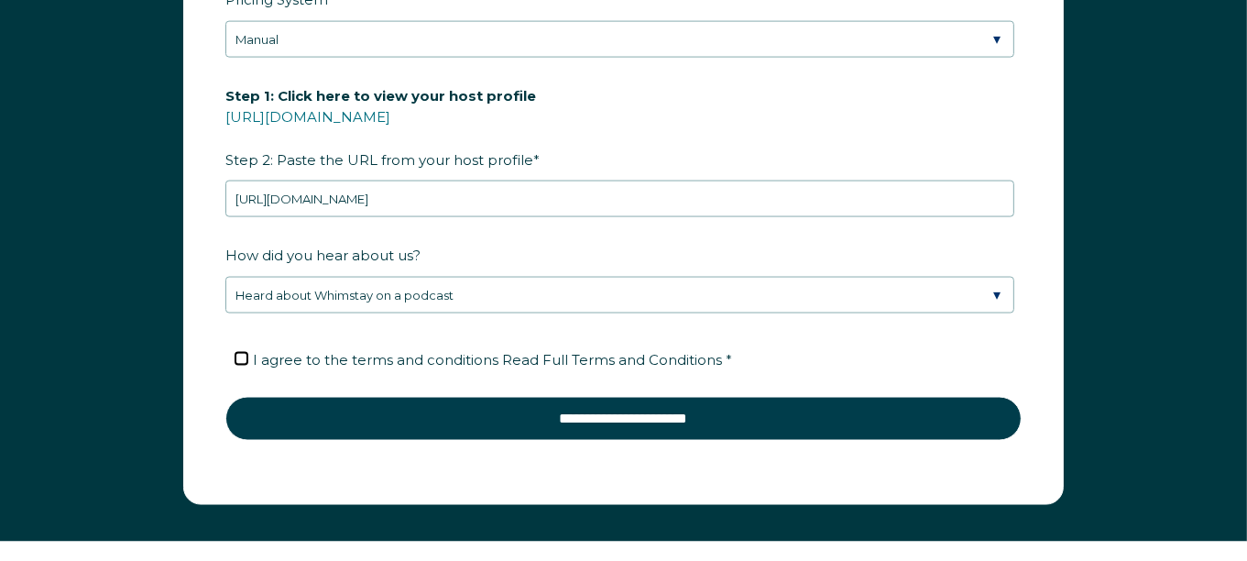
click at [240, 354] on input "I agree to the terms and conditions Read Full Terms and Conditions *" at bounding box center [241, 359] width 12 height 12
checkbox input "true"
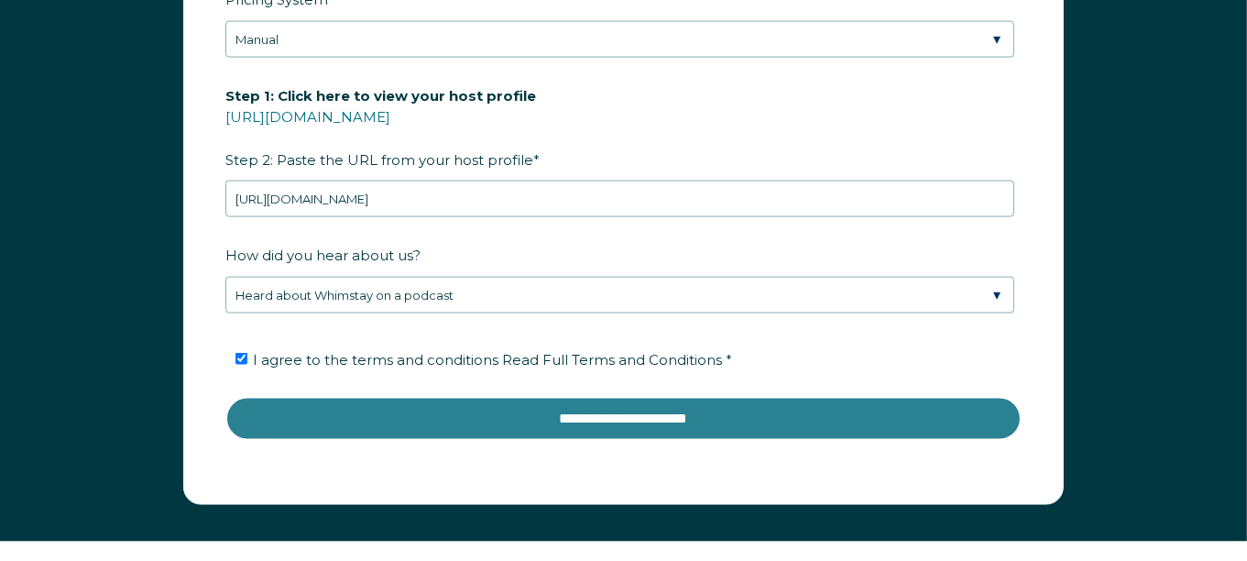
click at [587, 416] on input "**********" at bounding box center [623, 419] width 796 height 44
